Goal: Transaction & Acquisition: Purchase product/service

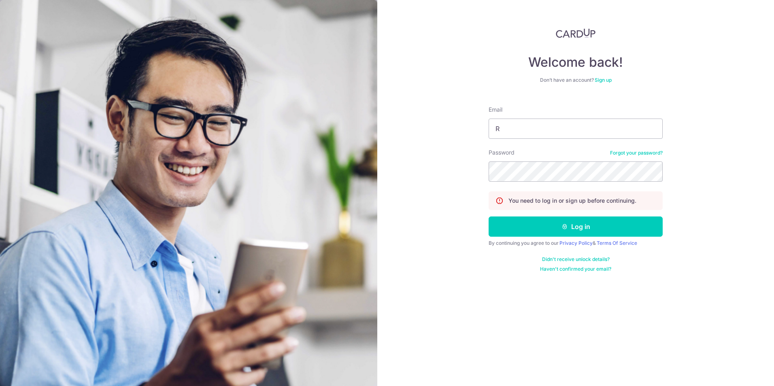
type input "[EMAIL_ADDRESS][DOMAIN_NAME]"
click at [488, 217] on button "Log in" at bounding box center [575, 227] width 174 height 20
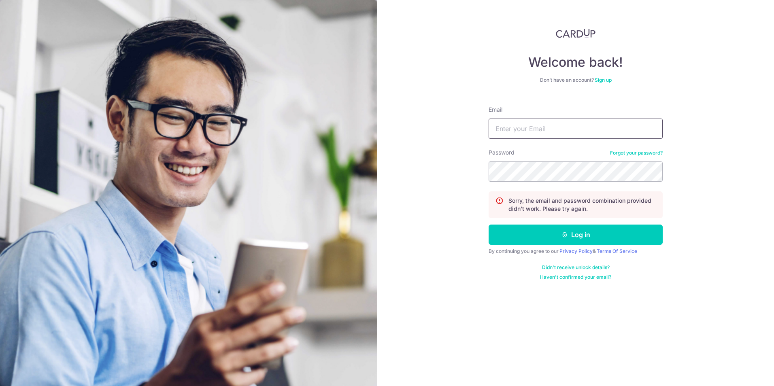
click at [566, 128] on input "Email" at bounding box center [575, 129] width 174 height 20
drag, startPoint x: 566, startPoint y: 128, endPoint x: 350, endPoint y: 108, distance: 216.7
click at [351, 108] on section "Welcome back! Don’t have an account? Sign up Email FFS Password Forgot your pas…" at bounding box center [387, 193] width 774 height 386
click at [513, 132] on input "R" at bounding box center [575, 129] width 174 height 20
click at [505, 128] on input "R" at bounding box center [575, 129] width 174 height 20
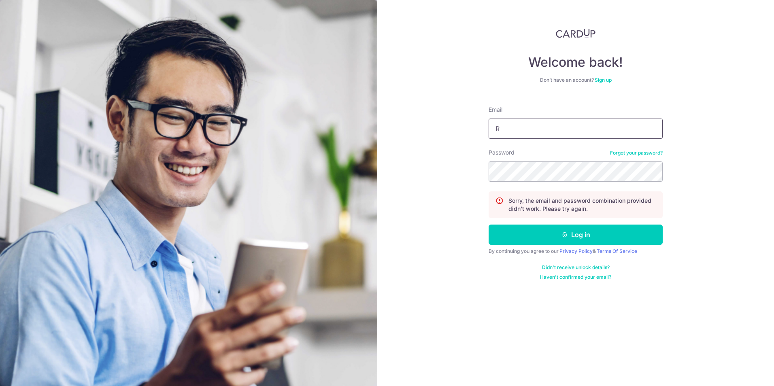
type input "ruxin.shi@dviasia.com"
click at [488, 225] on button "Log in" at bounding box center [575, 235] width 174 height 20
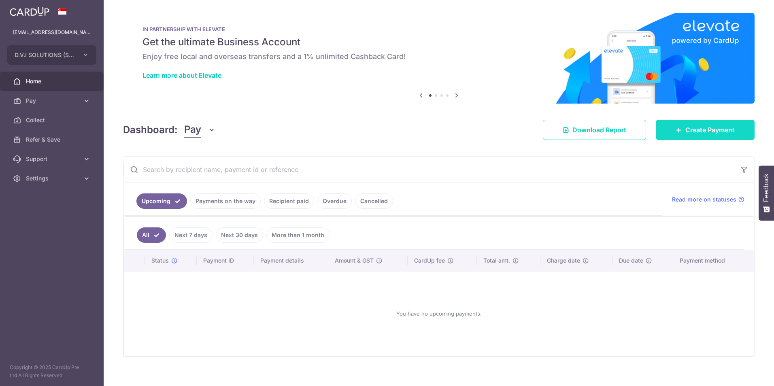
click at [706, 123] on link "Create Payment" at bounding box center [705, 130] width 99 height 20
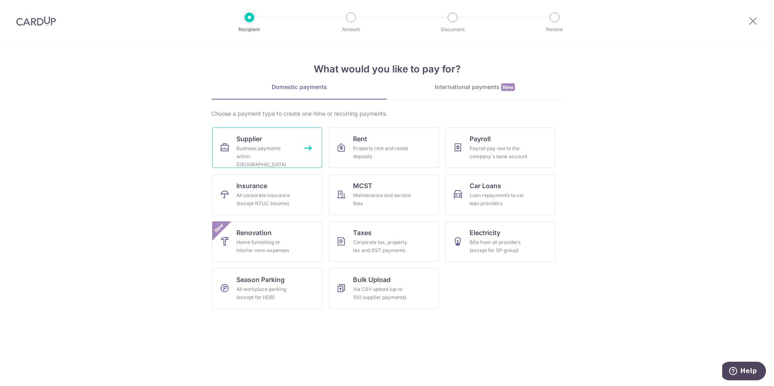
click at [245, 147] on div "Business payments within [GEOGRAPHIC_DATA]" at bounding box center [265, 156] width 58 height 24
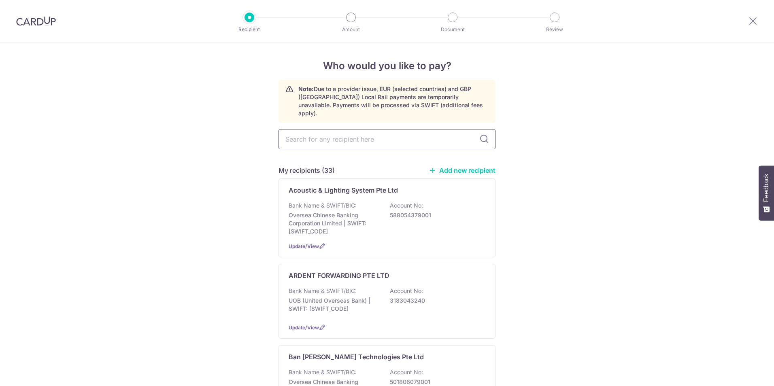
click at [374, 134] on input "text" at bounding box center [386, 139] width 217 height 20
type input "oracle"
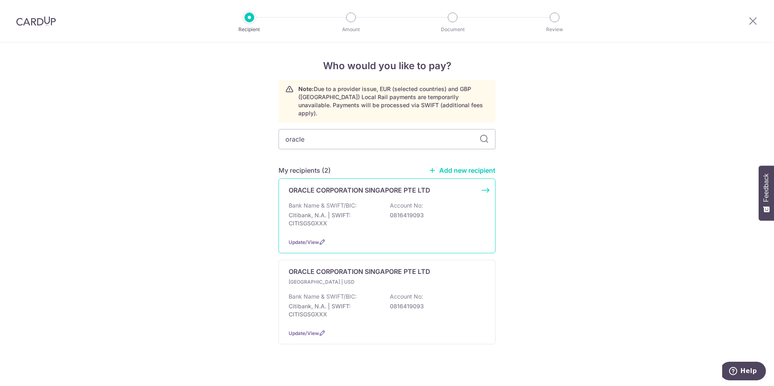
click at [425, 226] on div "ORACLE CORPORATION SINGAPORE PTE LTD Bank Name & SWIFT/BIC: Citibank, N.A. | SW…" at bounding box center [386, 215] width 217 height 75
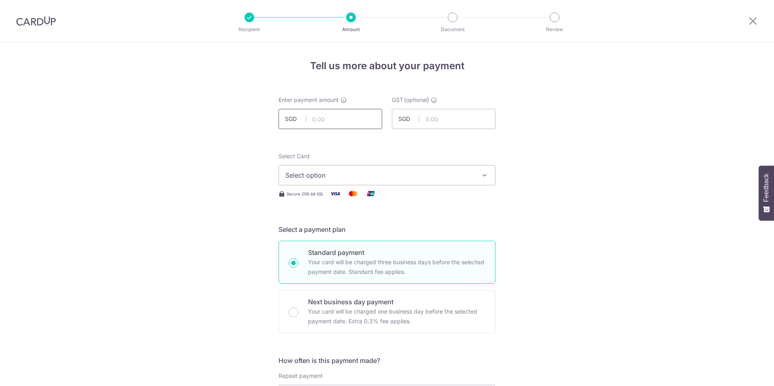
click at [342, 125] on input "text" at bounding box center [330, 119] width 104 height 20
click at [757, 21] on icon at bounding box center [753, 21] width 10 height 10
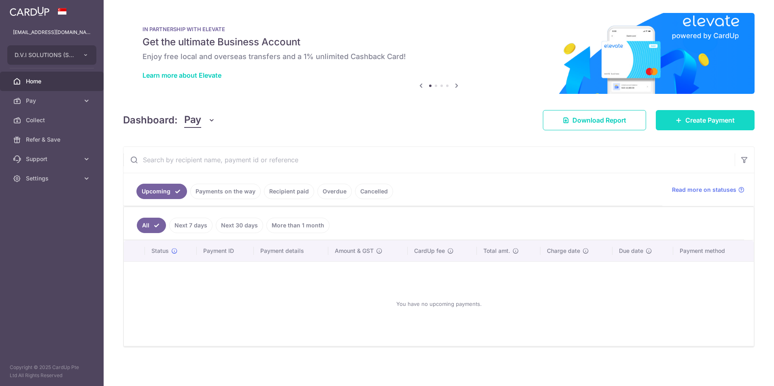
click at [711, 119] on span "Create Payment" at bounding box center [709, 120] width 49 height 10
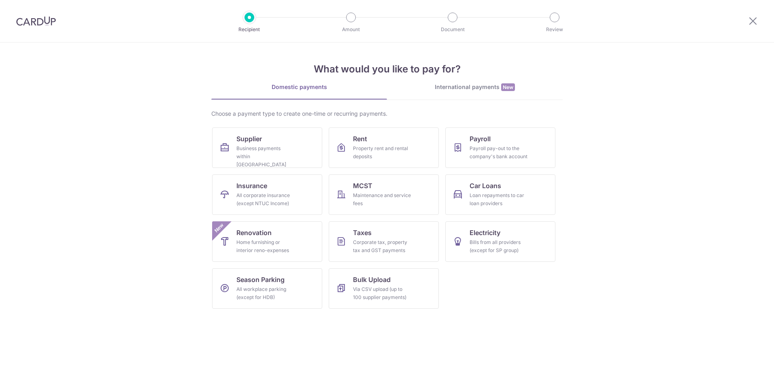
click at [467, 87] on div "International payments New" at bounding box center [475, 87] width 176 height 8
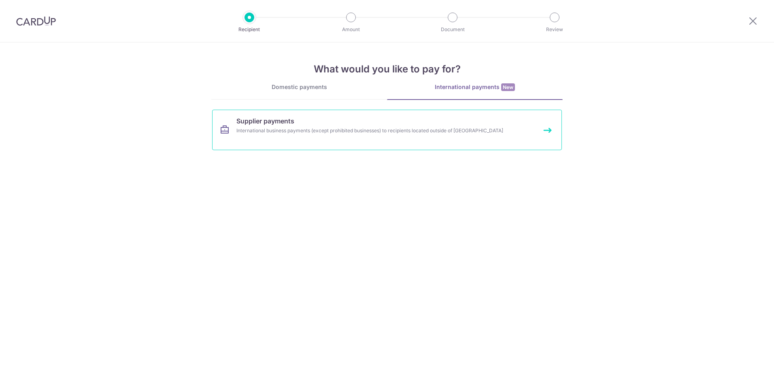
click at [293, 132] on div "International business payments (except prohibited businesses) to recipients lo…" at bounding box center [376, 131] width 280 height 8
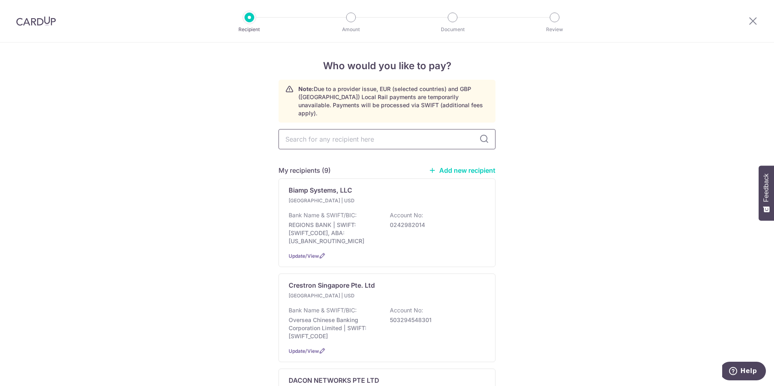
click at [337, 132] on input "text" at bounding box center [386, 139] width 217 height 20
click at [756, 22] on icon at bounding box center [753, 21] width 10 height 10
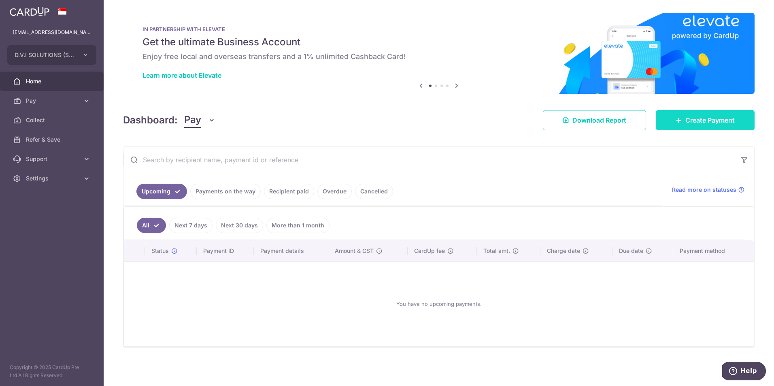
click at [707, 120] on span "Create Payment" at bounding box center [709, 120] width 49 height 10
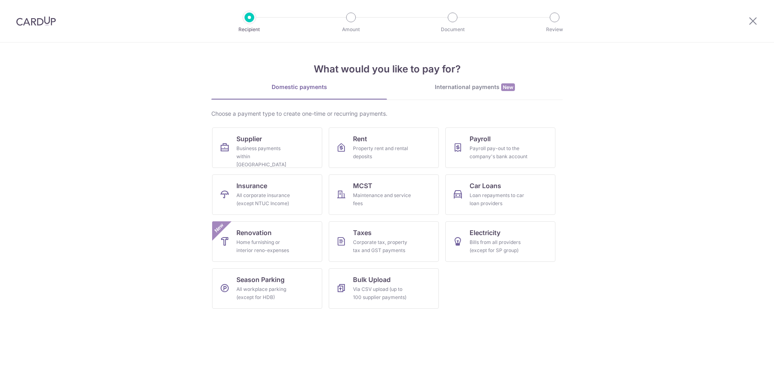
drag, startPoint x: 474, startPoint y: 94, endPoint x: 474, endPoint y: 90, distance: 4.5
click at [474, 93] on link "International payments New" at bounding box center [475, 91] width 176 height 17
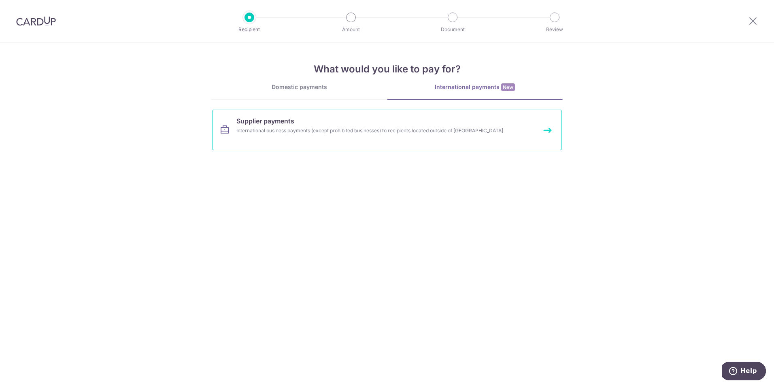
click at [378, 129] on div "International business payments (except prohibited businesses) to recipients lo…" at bounding box center [376, 131] width 280 height 8
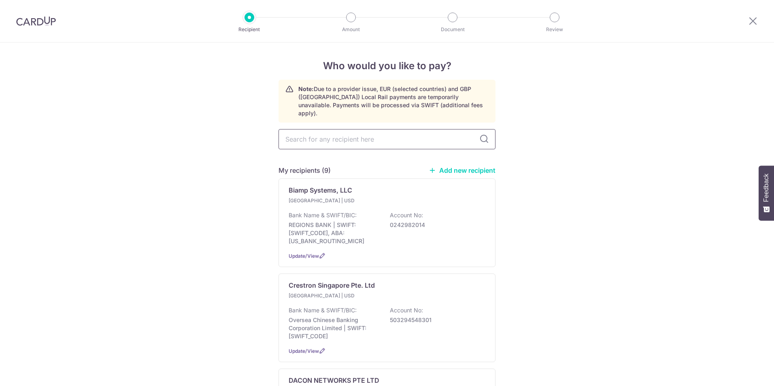
click at [335, 137] on input "text" at bounding box center [386, 139] width 217 height 20
type input "oracle"
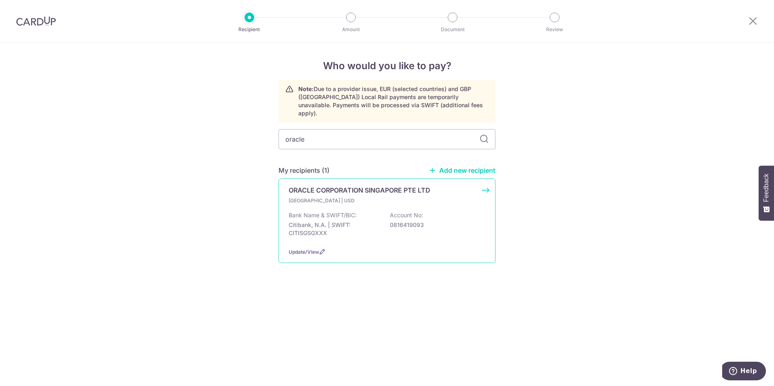
click at [449, 232] on div "Bank Name & SWIFT/BIC: Citibank, N.A. | SWIFT: CITISGSGXXX Account No: 08164190…" at bounding box center [387, 226] width 197 height 30
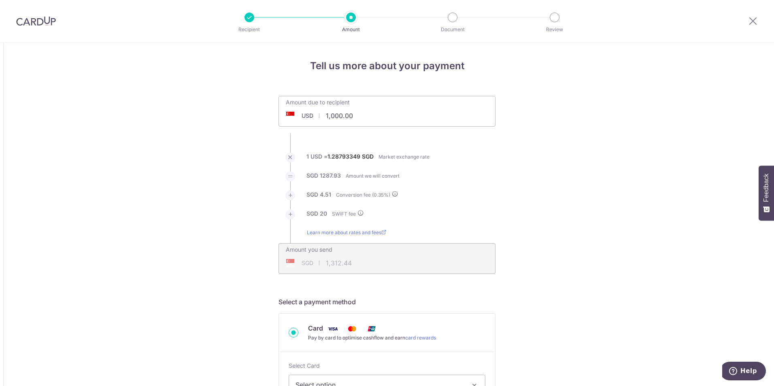
drag, startPoint x: 383, startPoint y: 115, endPoint x: 213, endPoint y: 104, distance: 170.3
type input "60,000.00"
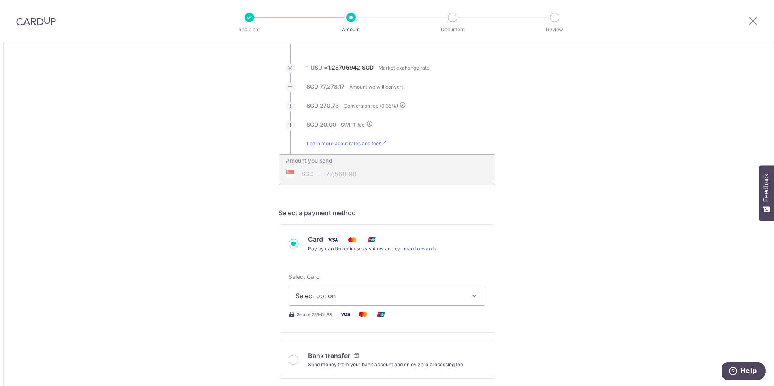
scroll to position [243, 0]
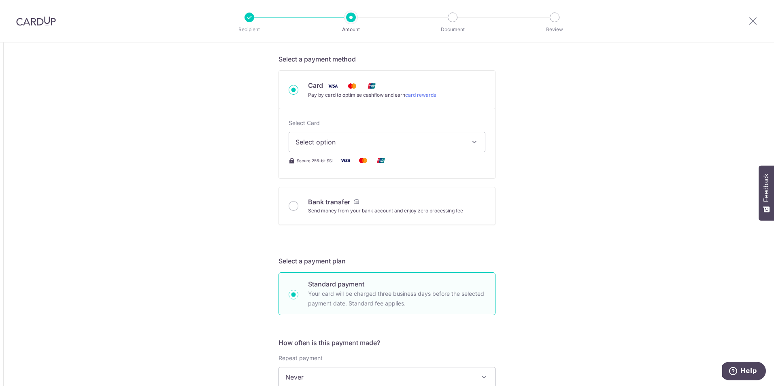
click at [537, 252] on div "Tell us more about your payment Amount due to recipient USD 60,000.00 60000 1 U…" at bounding box center [387, 355] width 774 height 1110
click at [586, 205] on div "Tell us more about your payment Amount due to recipient USD 60,000.00 60000 1 U…" at bounding box center [387, 355] width 774 height 1110
click at [589, 186] on div "Tell us more about your payment Amount due to recipient USD 60,000.00 60000 1 U…" at bounding box center [387, 355] width 774 height 1110
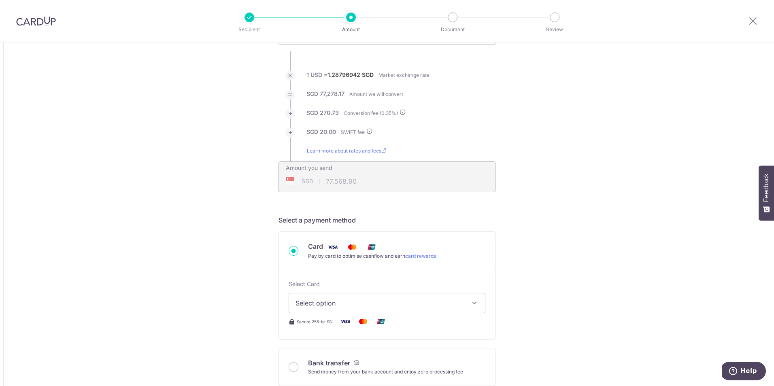
scroll to position [0, 0]
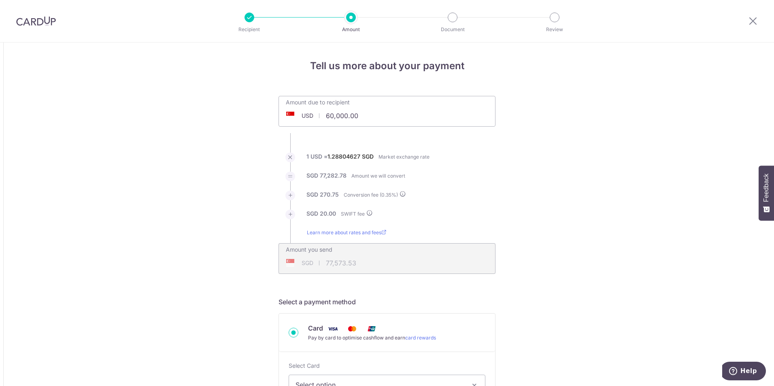
type input "77,570.58"
click at [761, 14] on div at bounding box center [753, 21] width 42 height 42
click at [757, 24] on icon at bounding box center [753, 21] width 10 height 10
